Goal: Information Seeking & Learning: Learn about a topic

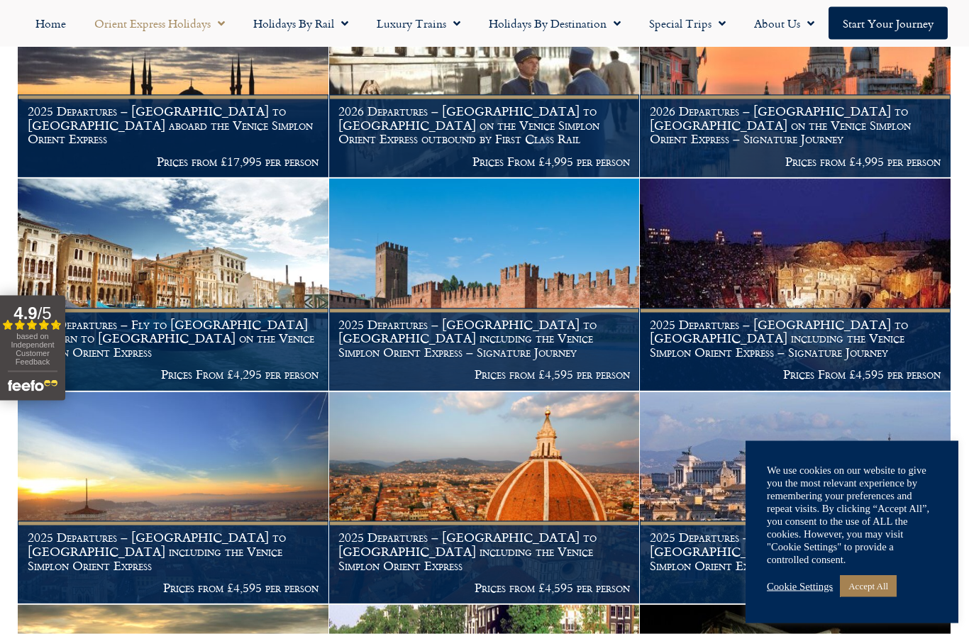
scroll to position [593, 0]
click at [405, 253] on img at bounding box center [484, 284] width 311 height 212
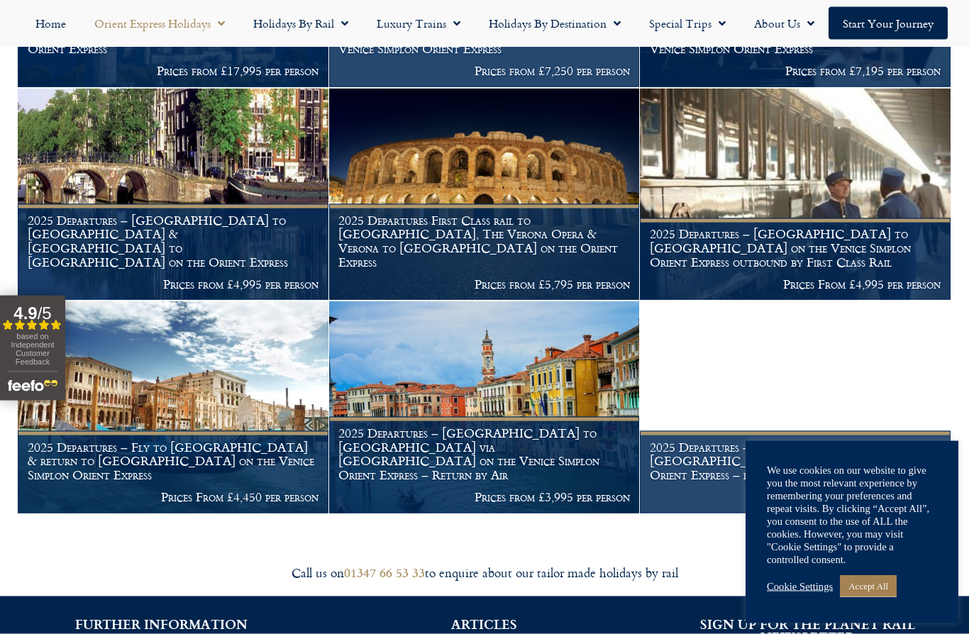
scroll to position [1748, 0]
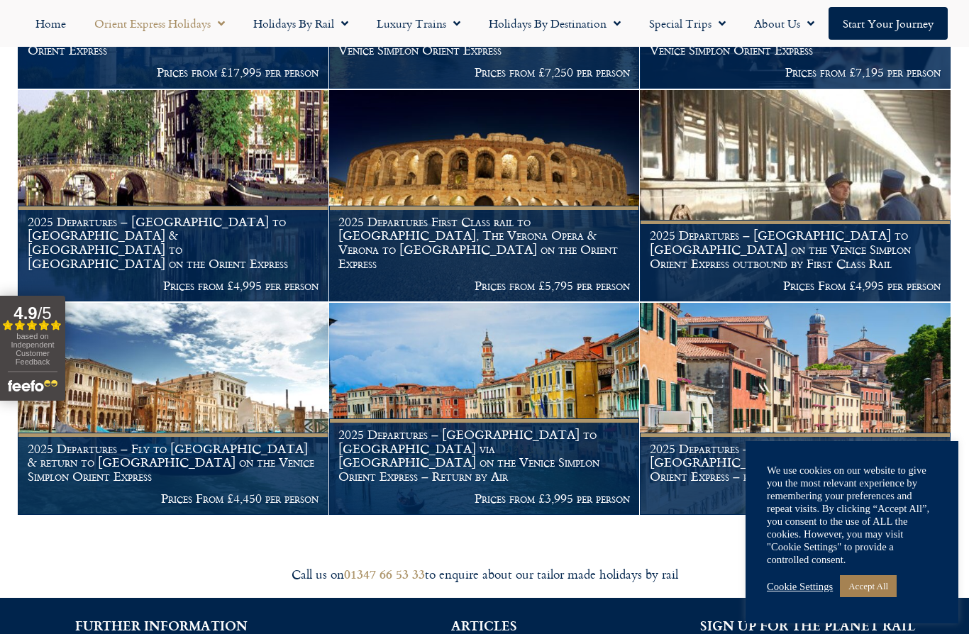
click at [263, 370] on img at bounding box center [173, 409] width 311 height 212
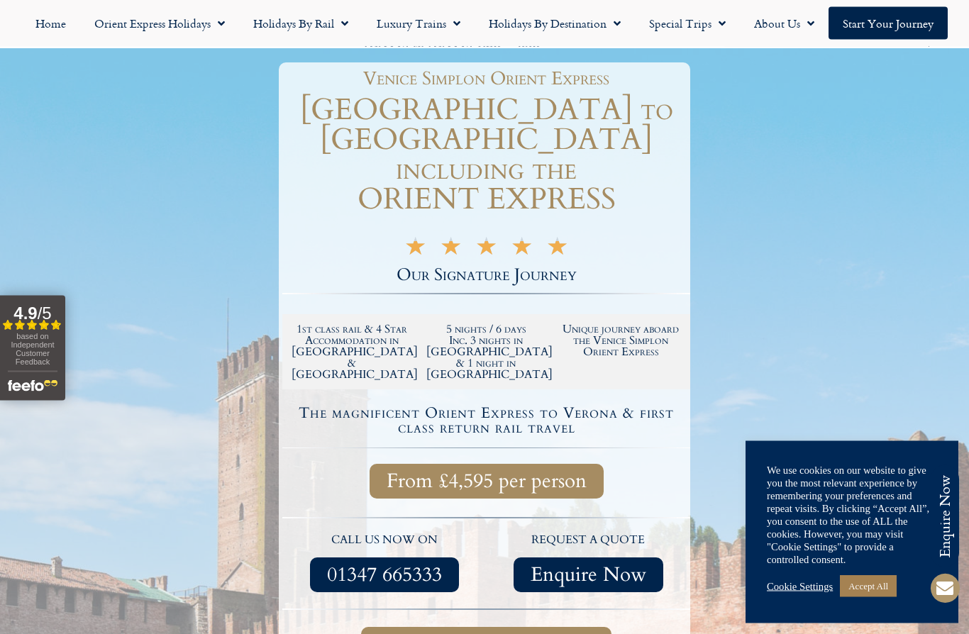
scroll to position [148, 0]
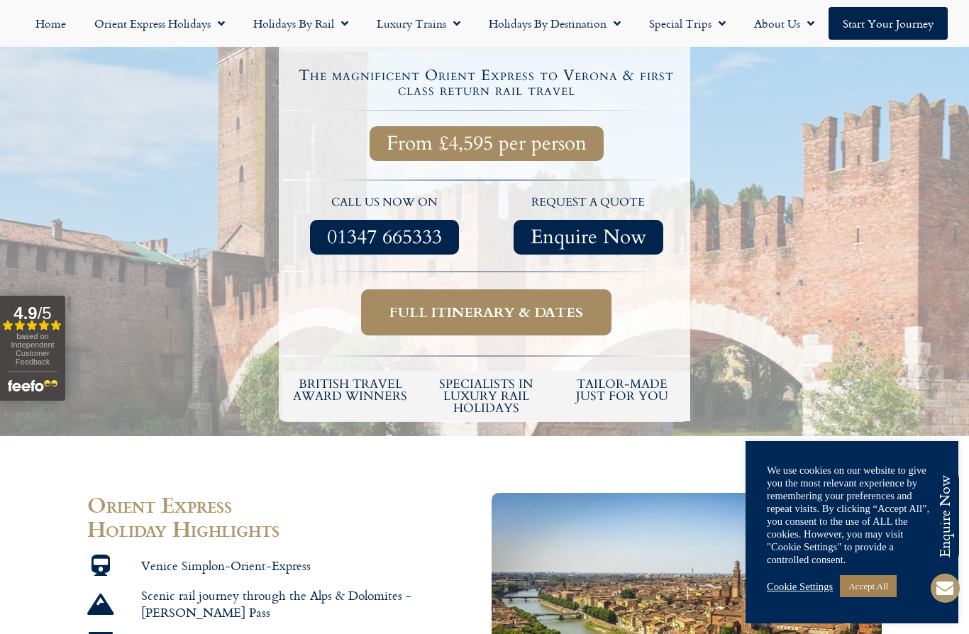
click at [404, 304] on span "Full itinerary & dates" at bounding box center [487, 313] width 194 height 18
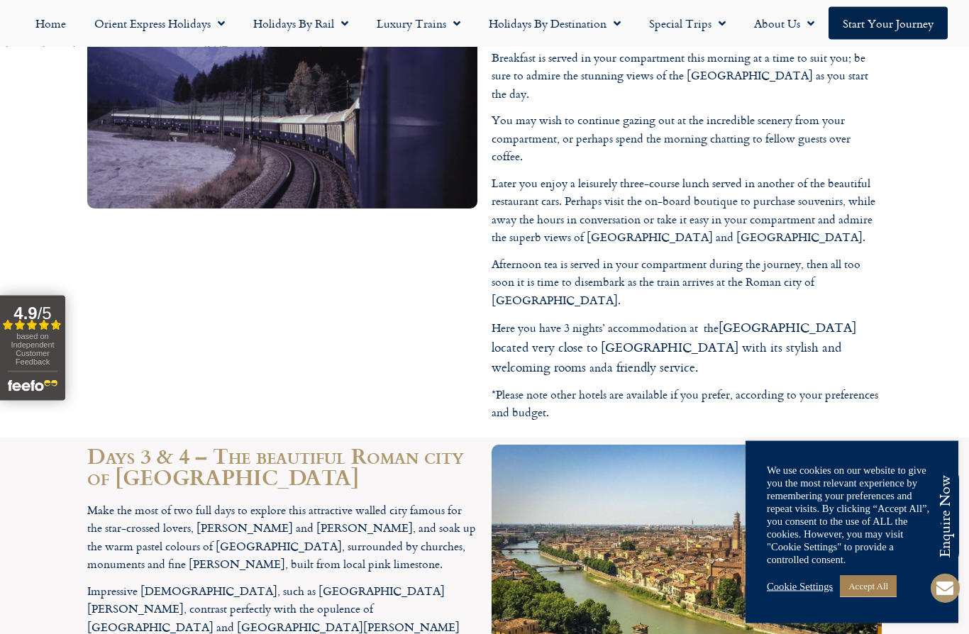
scroll to position [2763, 0]
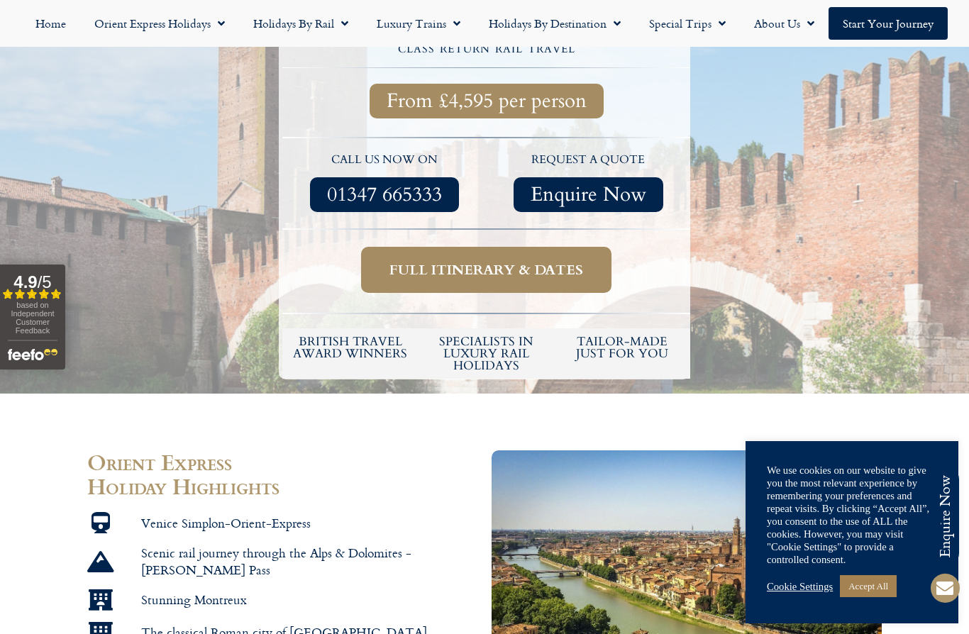
scroll to position [524, 0]
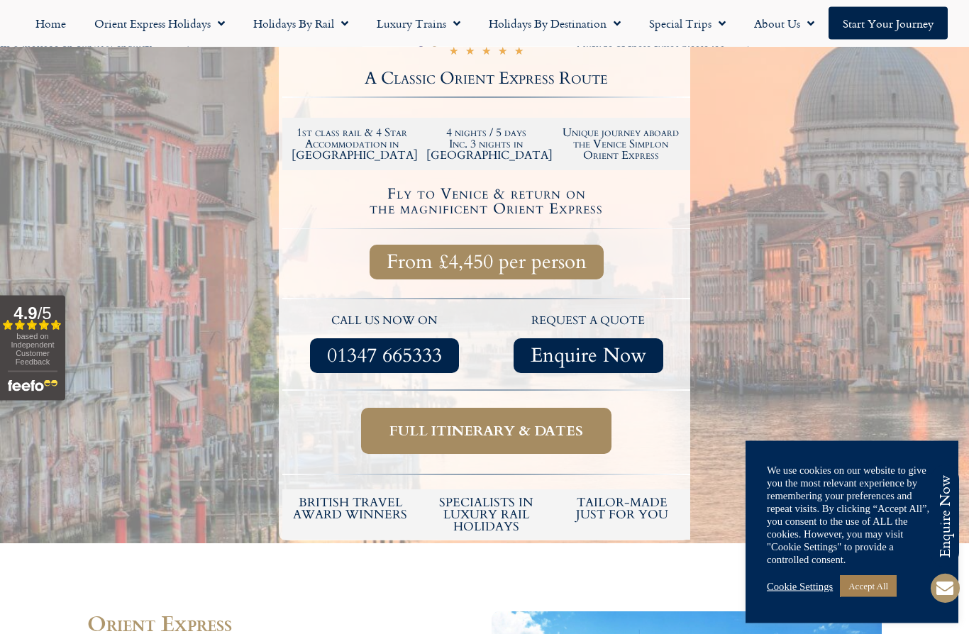
click at [426, 423] on span "Full itinerary & dates" at bounding box center [487, 432] width 194 height 18
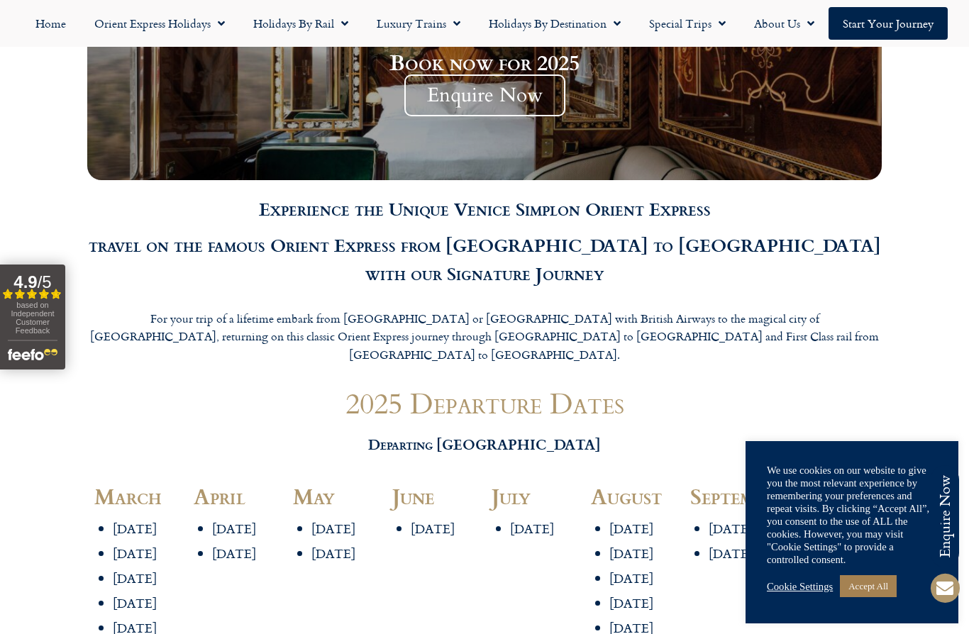
scroll to position [1394, 0]
